Goal: Navigation & Orientation: Find specific page/section

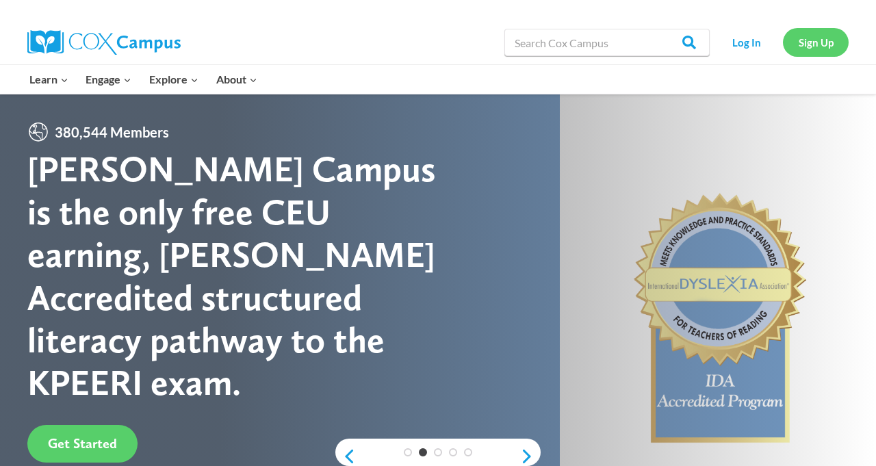
click at [835, 42] on link "Sign Up" at bounding box center [816, 42] width 66 height 28
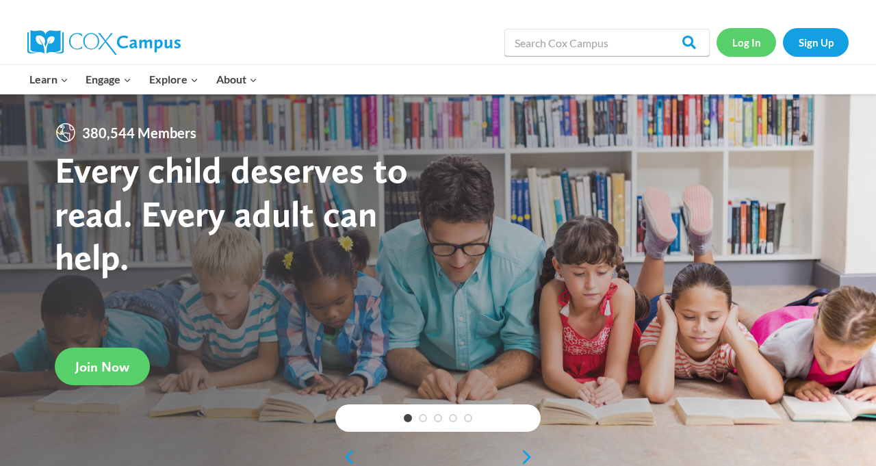
click at [746, 52] on link "Log In" at bounding box center [747, 42] width 60 height 28
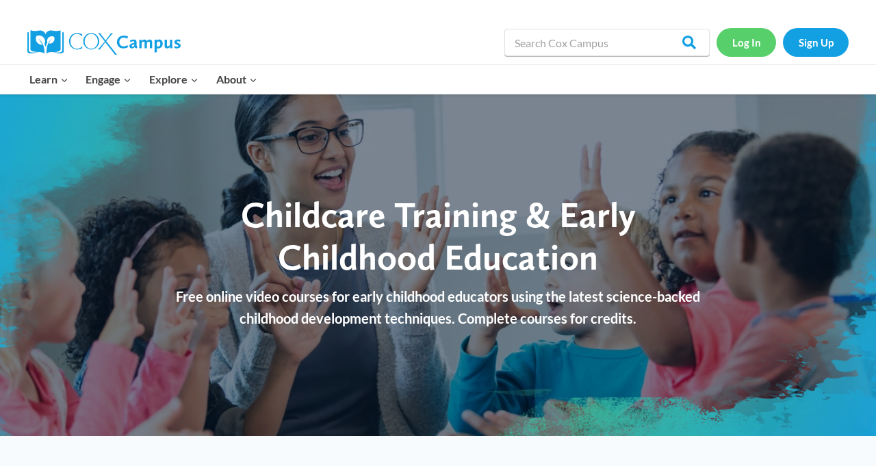
click at [741, 46] on link "Log In" at bounding box center [747, 42] width 60 height 28
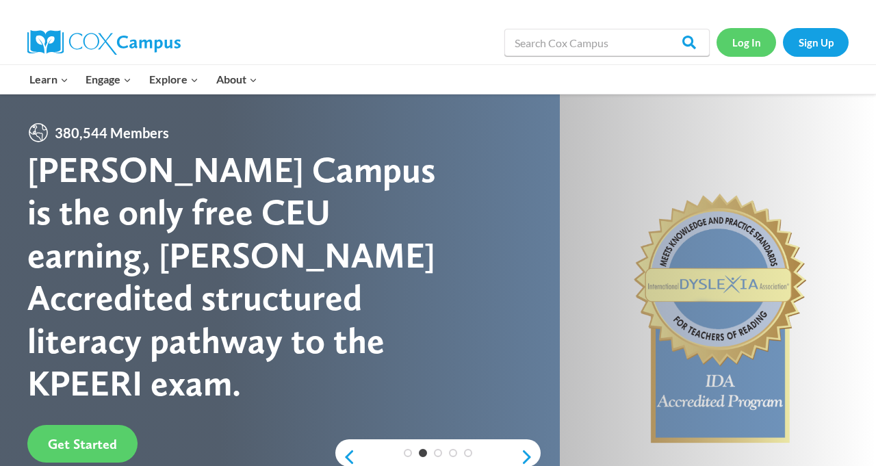
click at [750, 44] on link "Log In" at bounding box center [747, 42] width 60 height 28
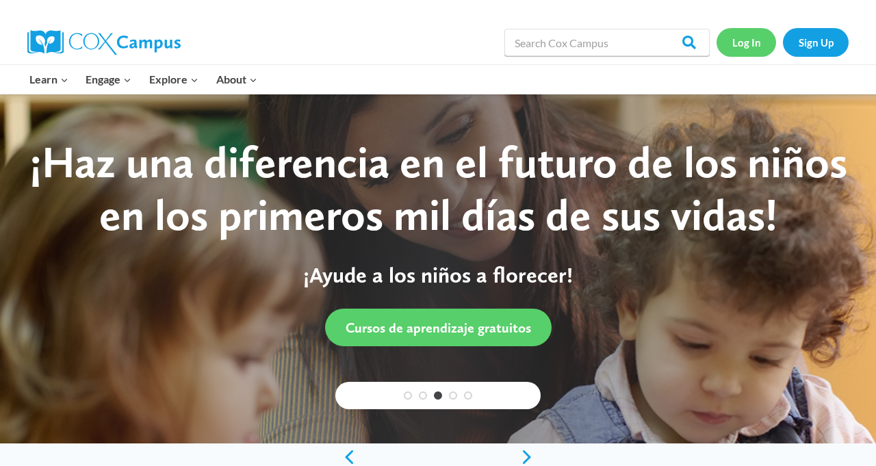
click at [749, 44] on link "Log In" at bounding box center [747, 42] width 60 height 28
click at [820, 207] on div "¡Haz una diferencia en el futuro de los niños en los primeros mil días de sus v…" at bounding box center [438, 188] width 822 height 105
click at [751, 45] on link "Log In" at bounding box center [747, 42] width 60 height 28
